Goal: Find specific page/section: Find specific page/section

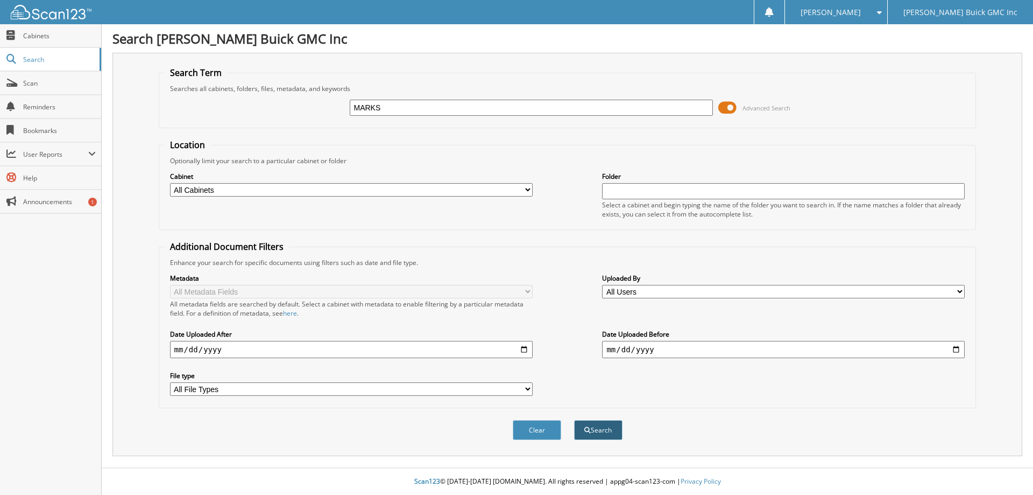
type input "MARKS"
click at [597, 434] on button "Search" at bounding box center [598, 430] width 48 height 20
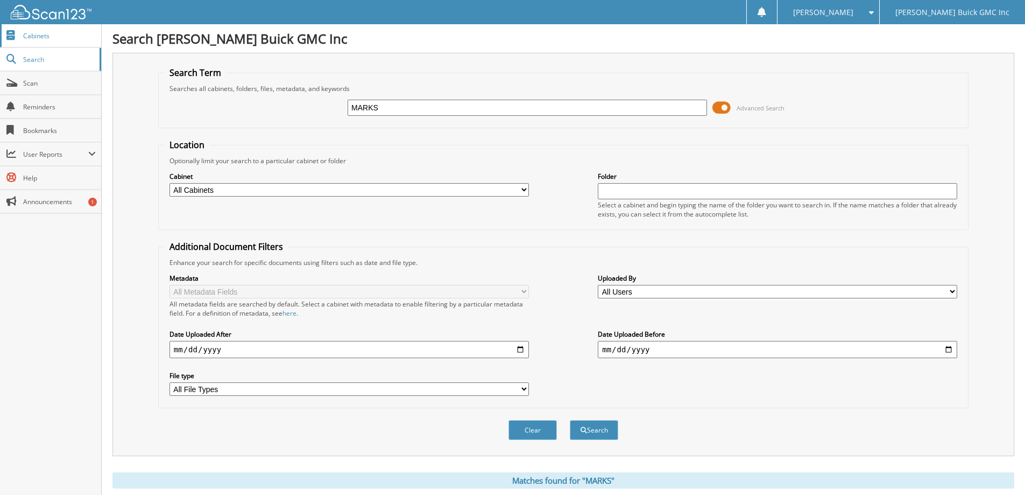
click at [60, 38] on span "Cabinets" at bounding box center [59, 35] width 73 height 9
